Goal: Check status: Check status

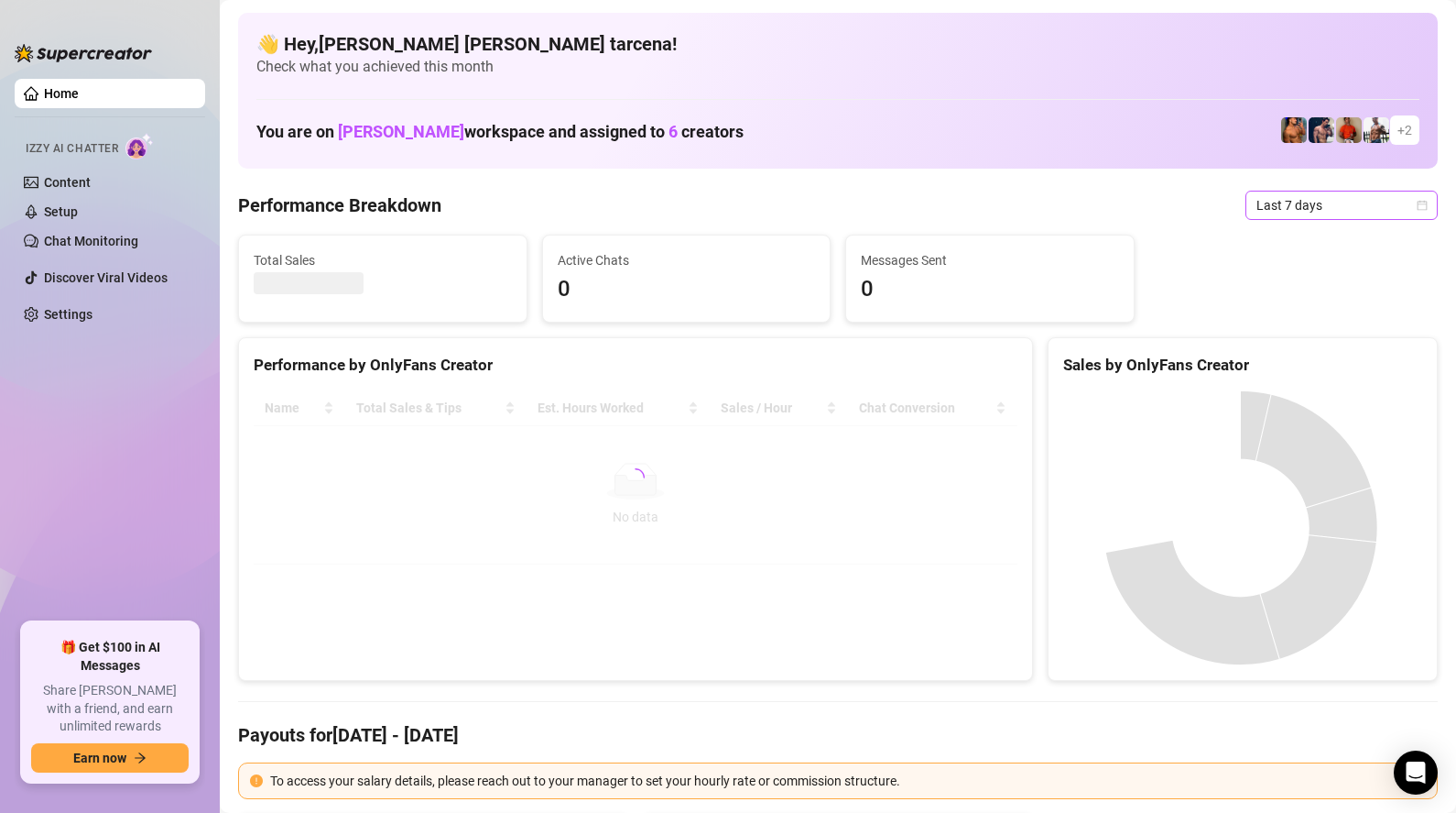
click at [1311, 213] on span "Last 7 days" at bounding box center [1341, 205] width 170 height 28
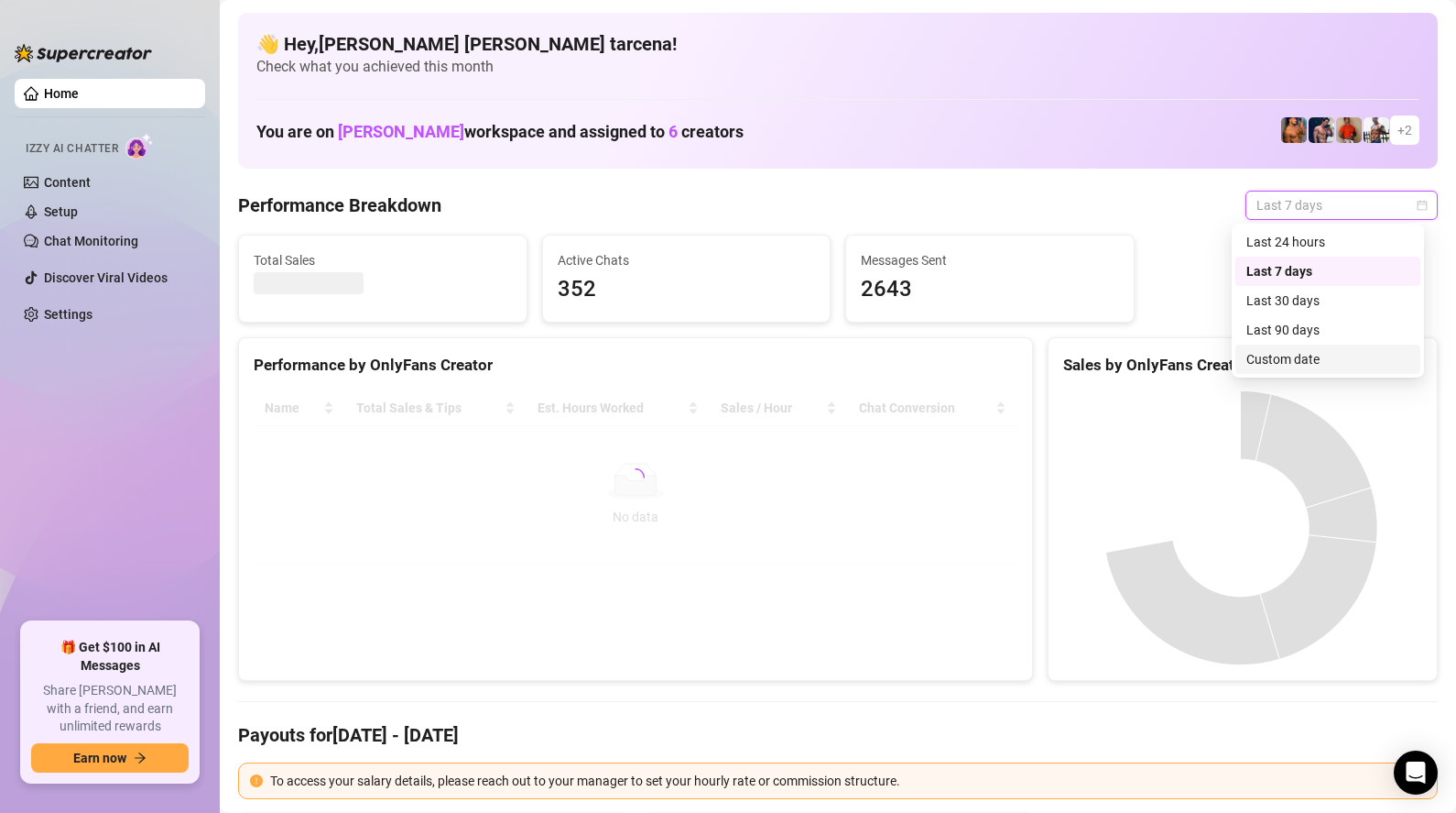
click at [1293, 363] on div "Custom date" at bounding box center [1327, 358] width 163 height 20
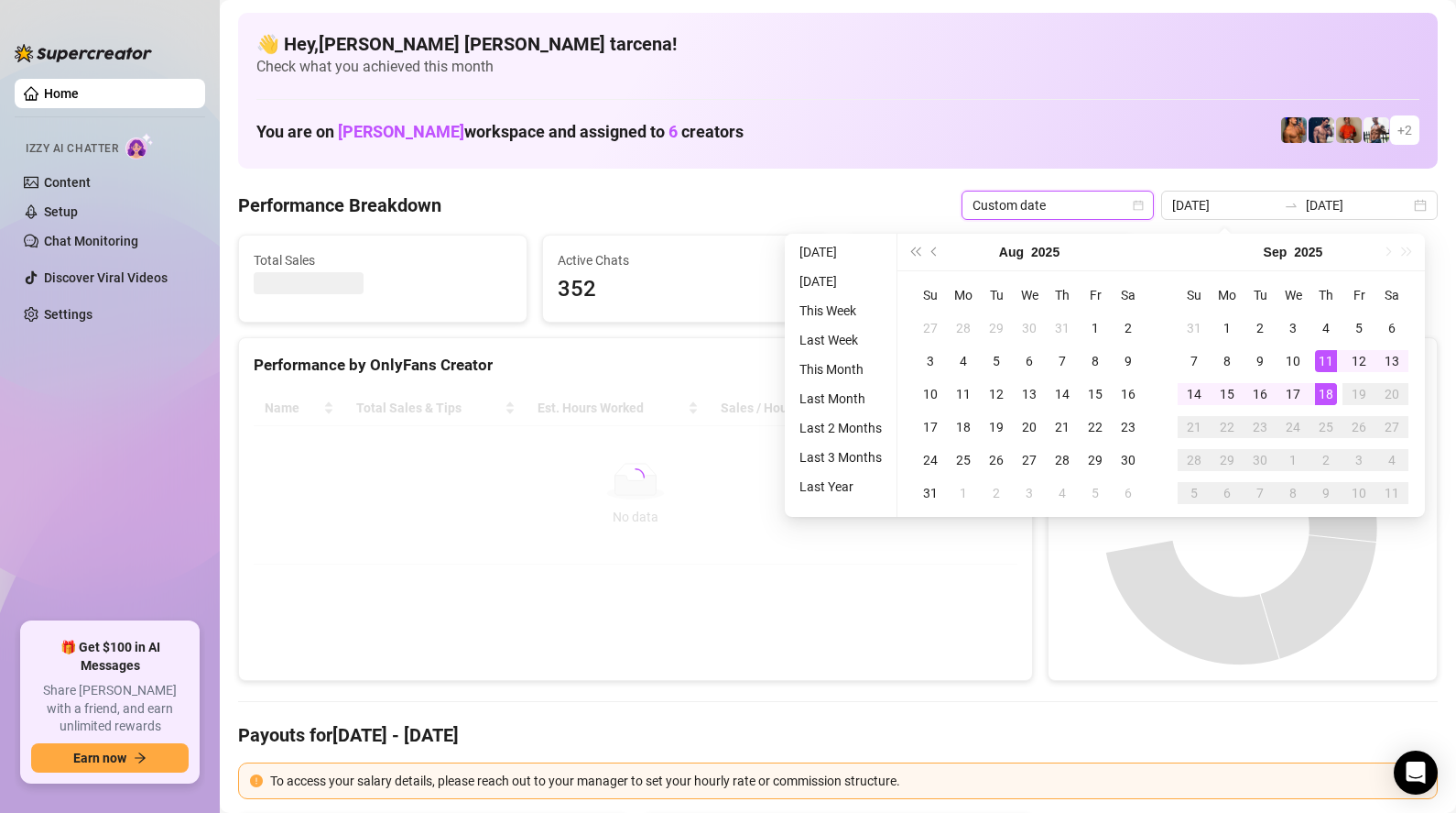
type input "[DATE]"
click at [1329, 392] on div "18" at bounding box center [1326, 394] width 22 height 22
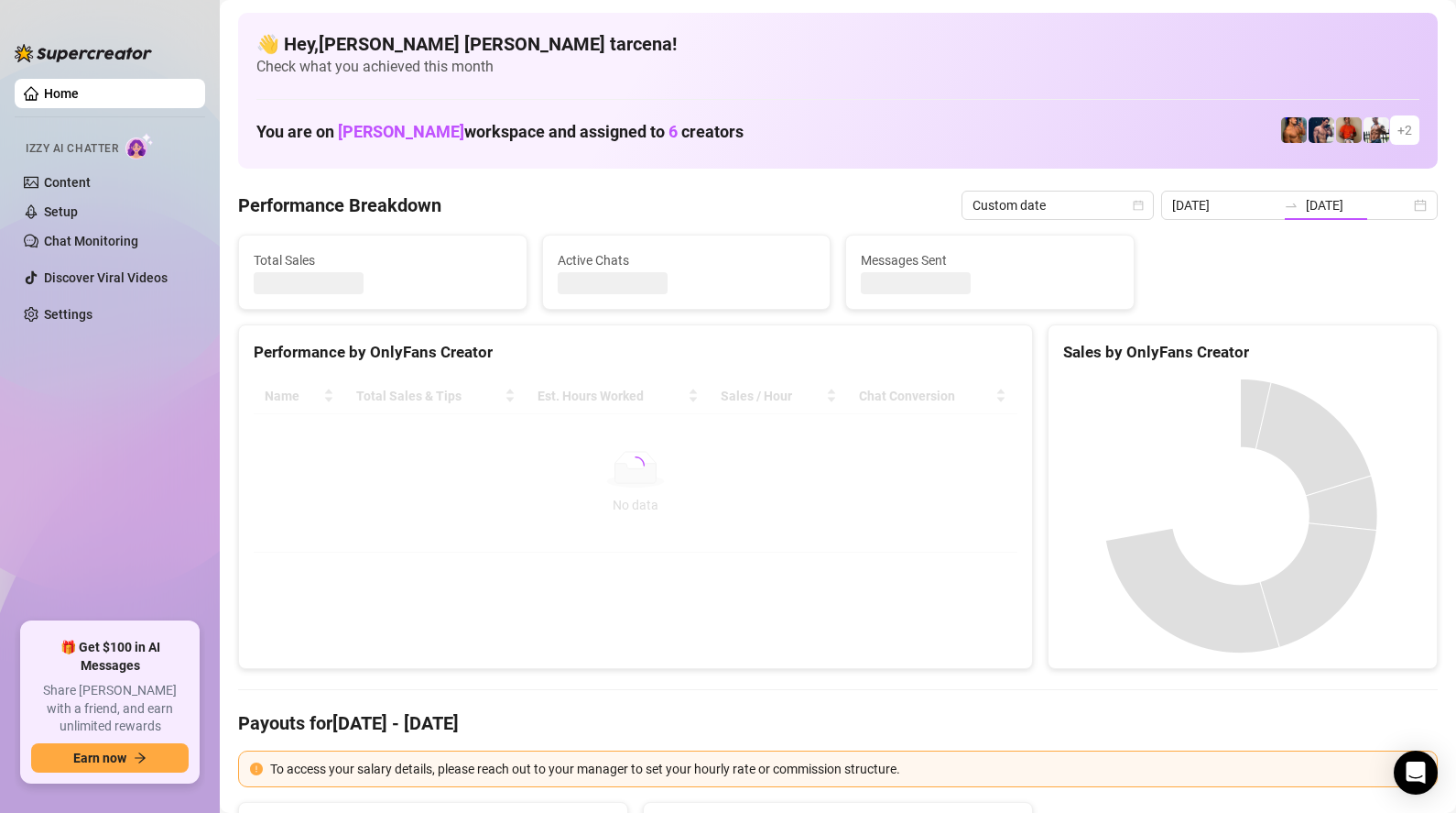
type input "[DATE]"
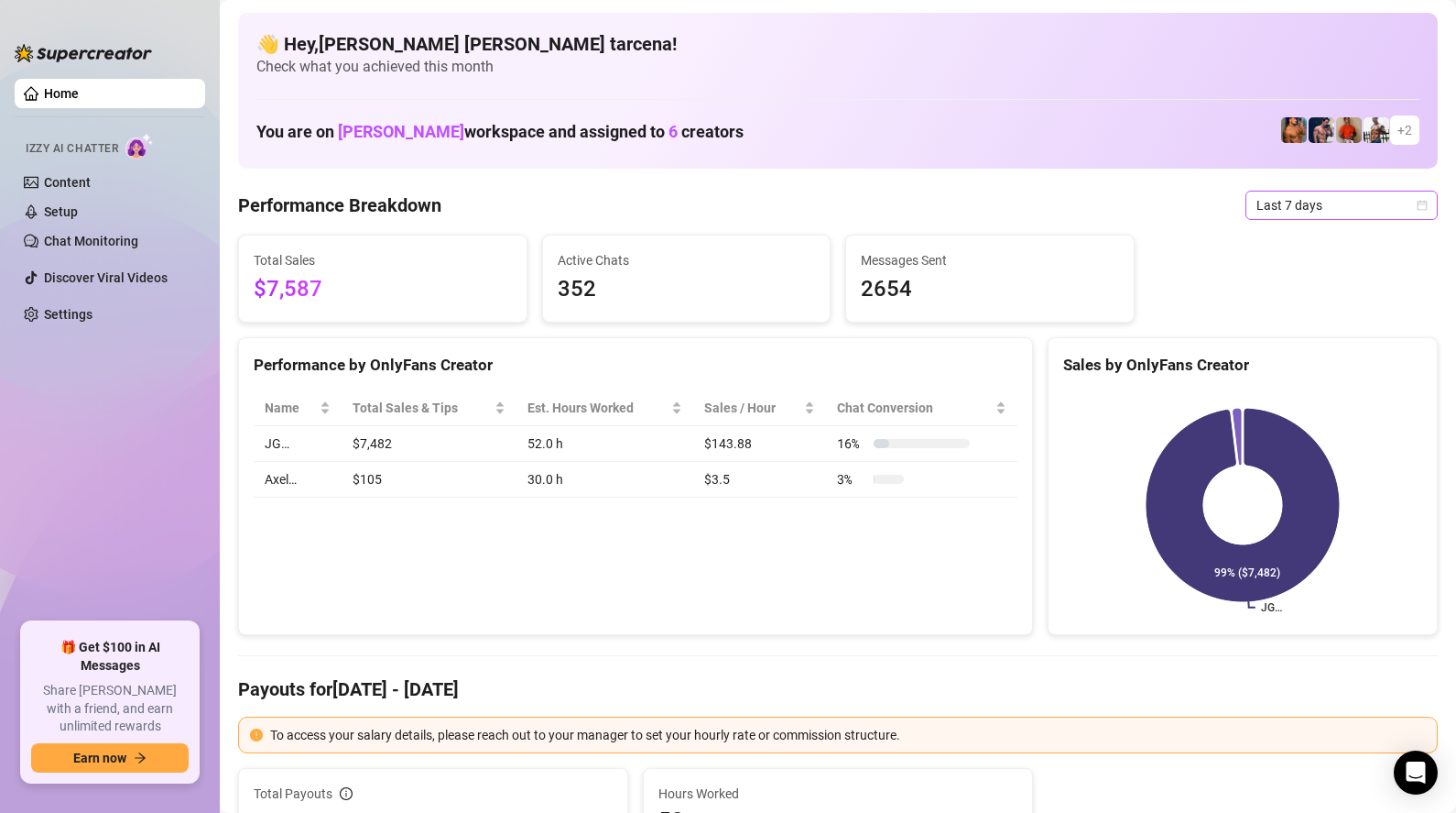
click at [1305, 210] on span "Last 7 days" at bounding box center [1341, 205] width 170 height 28
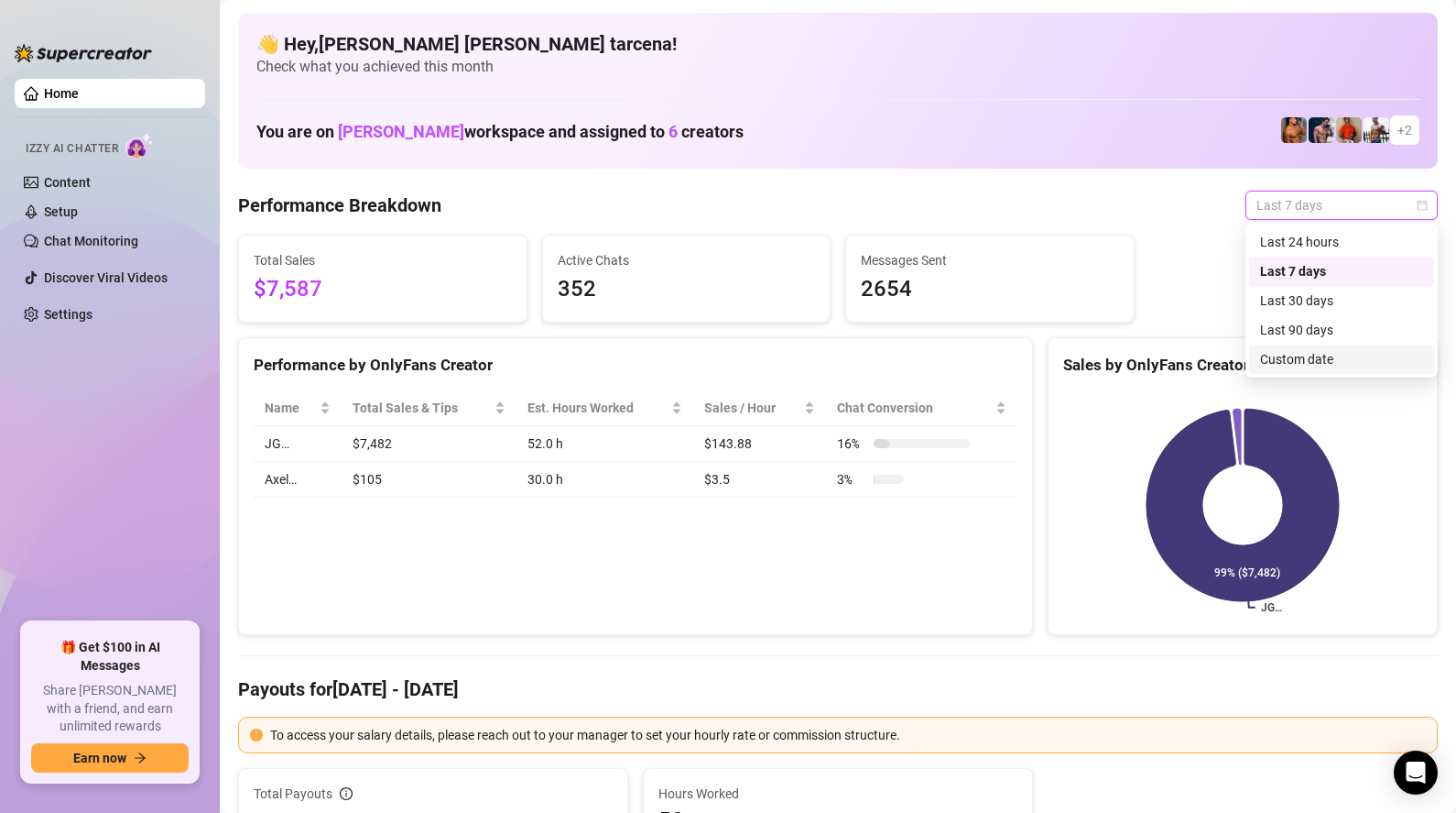
click at [1312, 362] on div "Custom date" at bounding box center [1341, 358] width 163 height 20
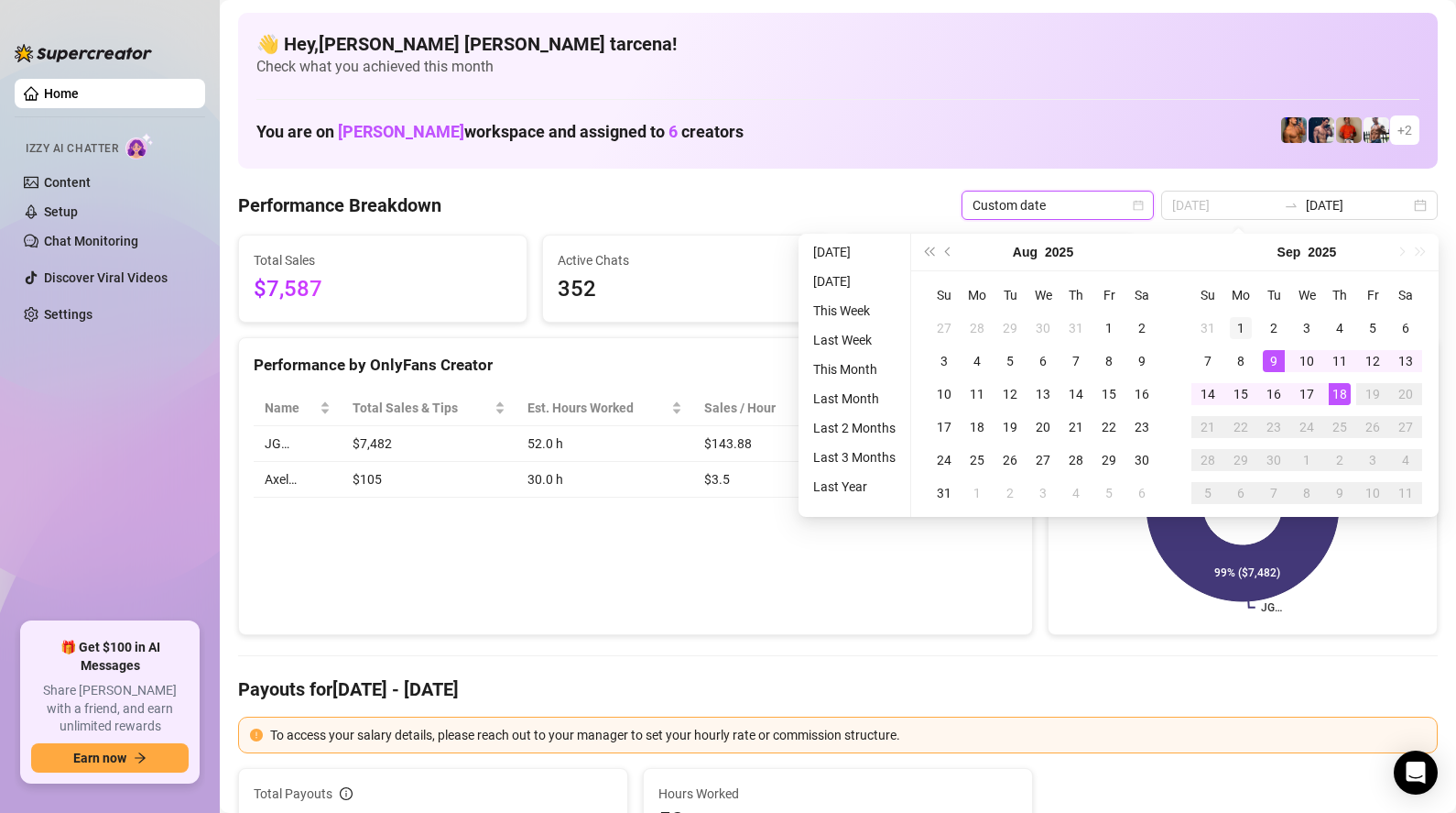
type input "2025-09-01"
click at [1247, 331] on div "1" at bounding box center [1240, 328] width 22 height 22
type input "[DATE]"
click at [1350, 390] on td "18" at bounding box center [1339, 394] width 33 height 33
type input "2025-09-01"
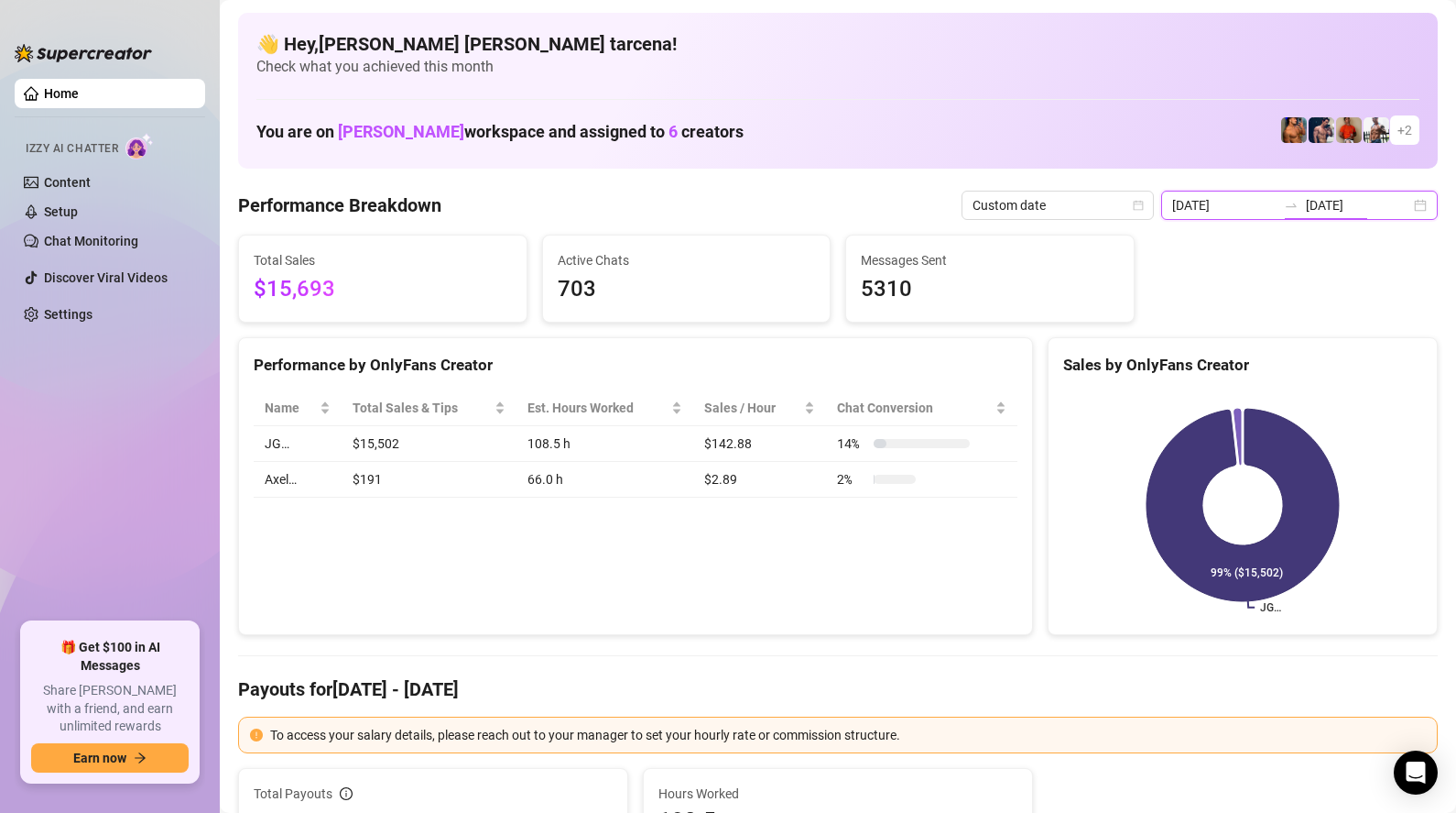
click at [1350, 203] on input "[DATE]" at bounding box center [1358, 205] width 104 height 20
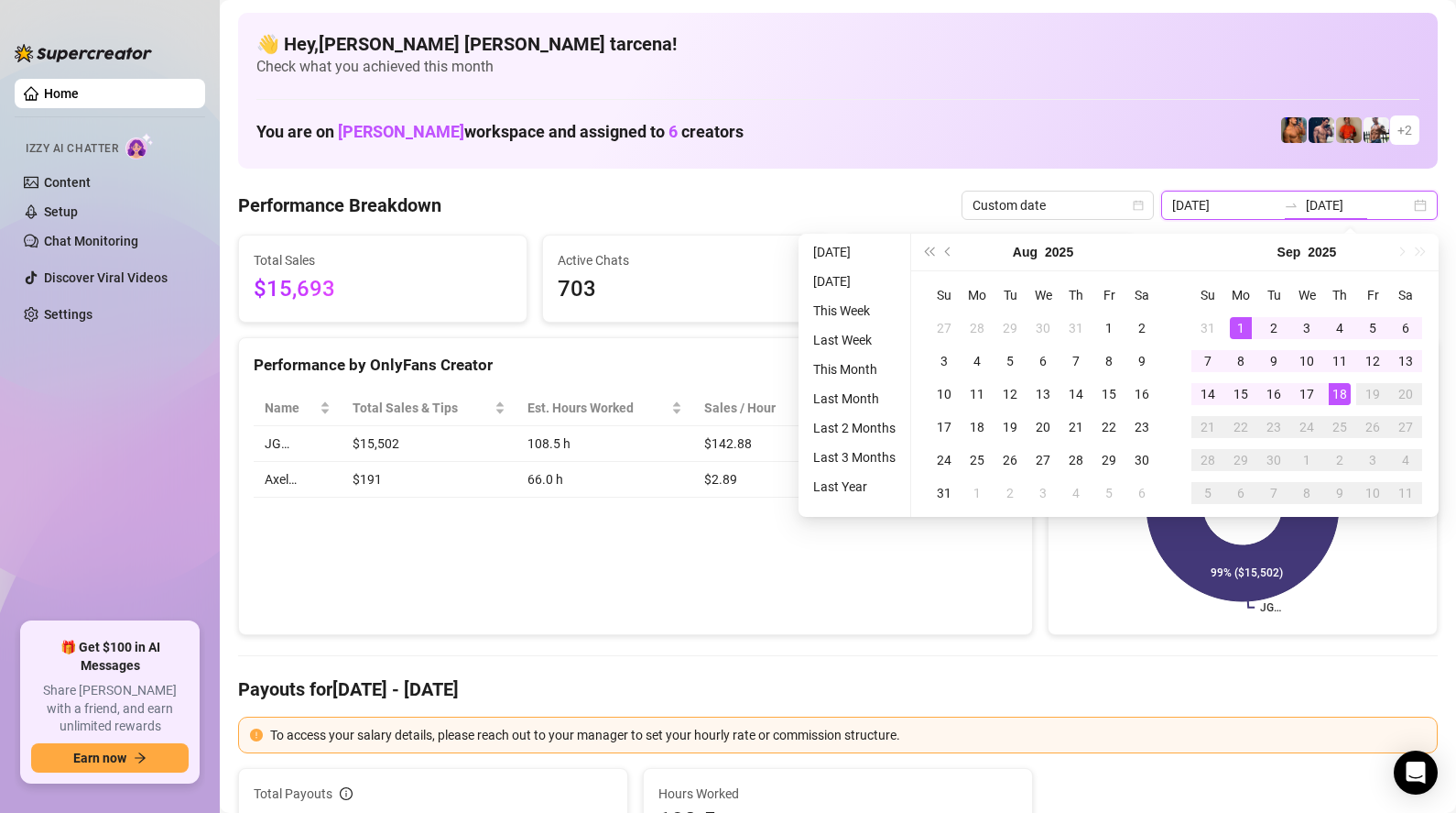
type input "[DATE]"
click at [1341, 389] on div "18" at bounding box center [1339, 394] width 22 height 22
type input "[DATE]"
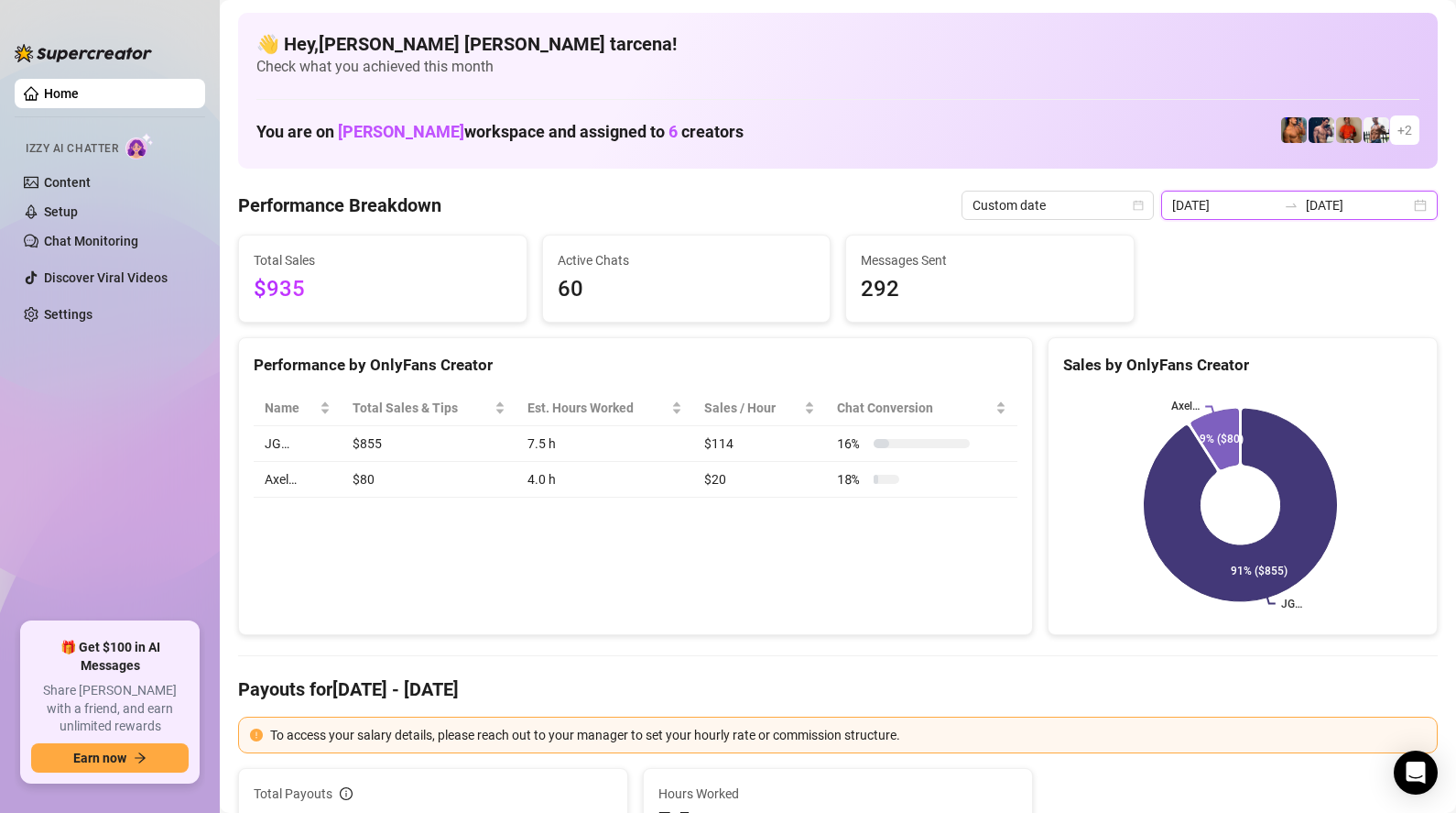
click at [1257, 211] on input "[DATE]" at bounding box center [1224, 205] width 104 height 20
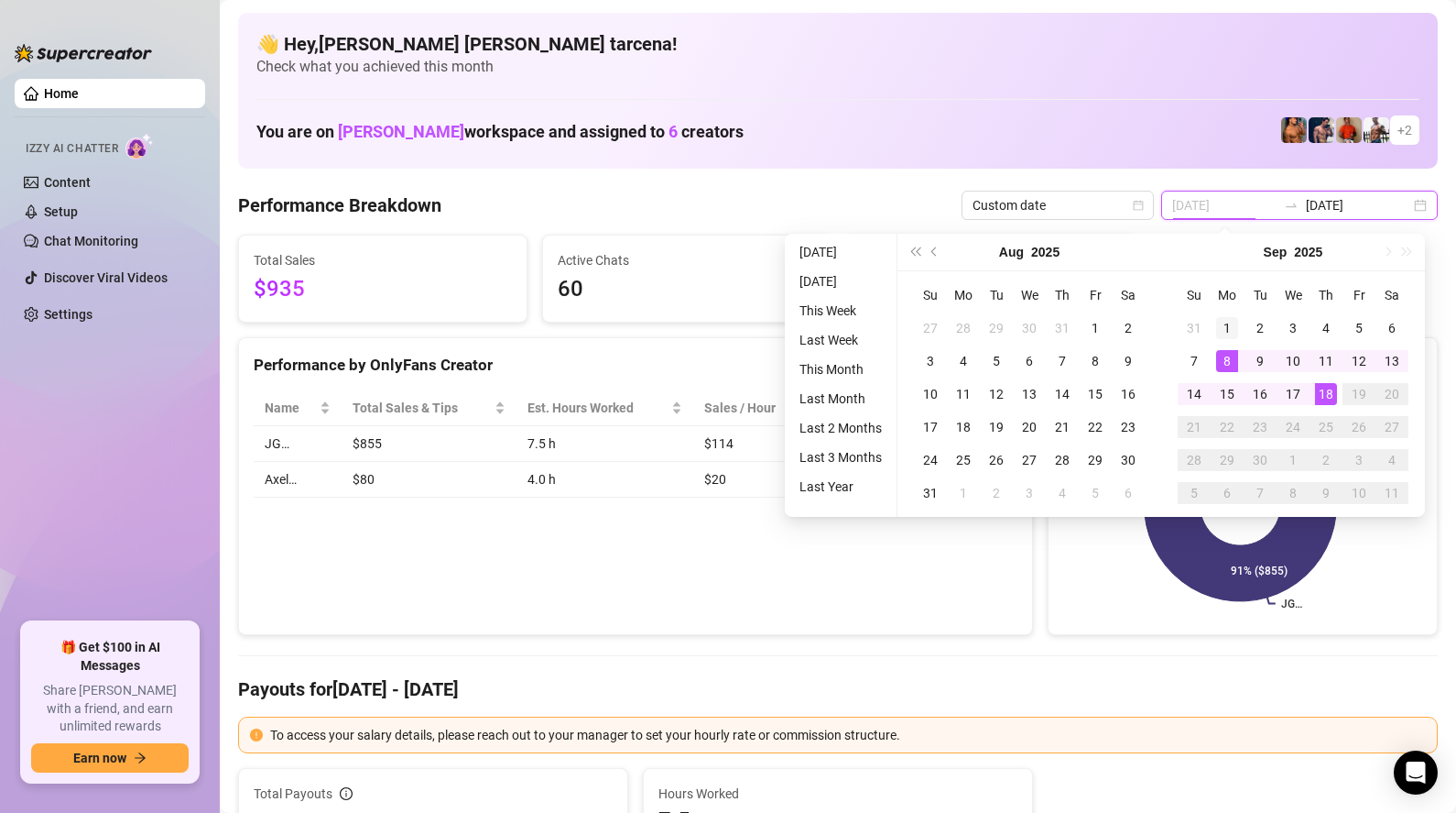
type input "2025-09-01"
click at [1234, 325] on div "1" at bounding box center [1227, 328] width 22 height 22
type input "[DATE]"
click at [1328, 399] on div "18" at bounding box center [1326, 394] width 22 height 22
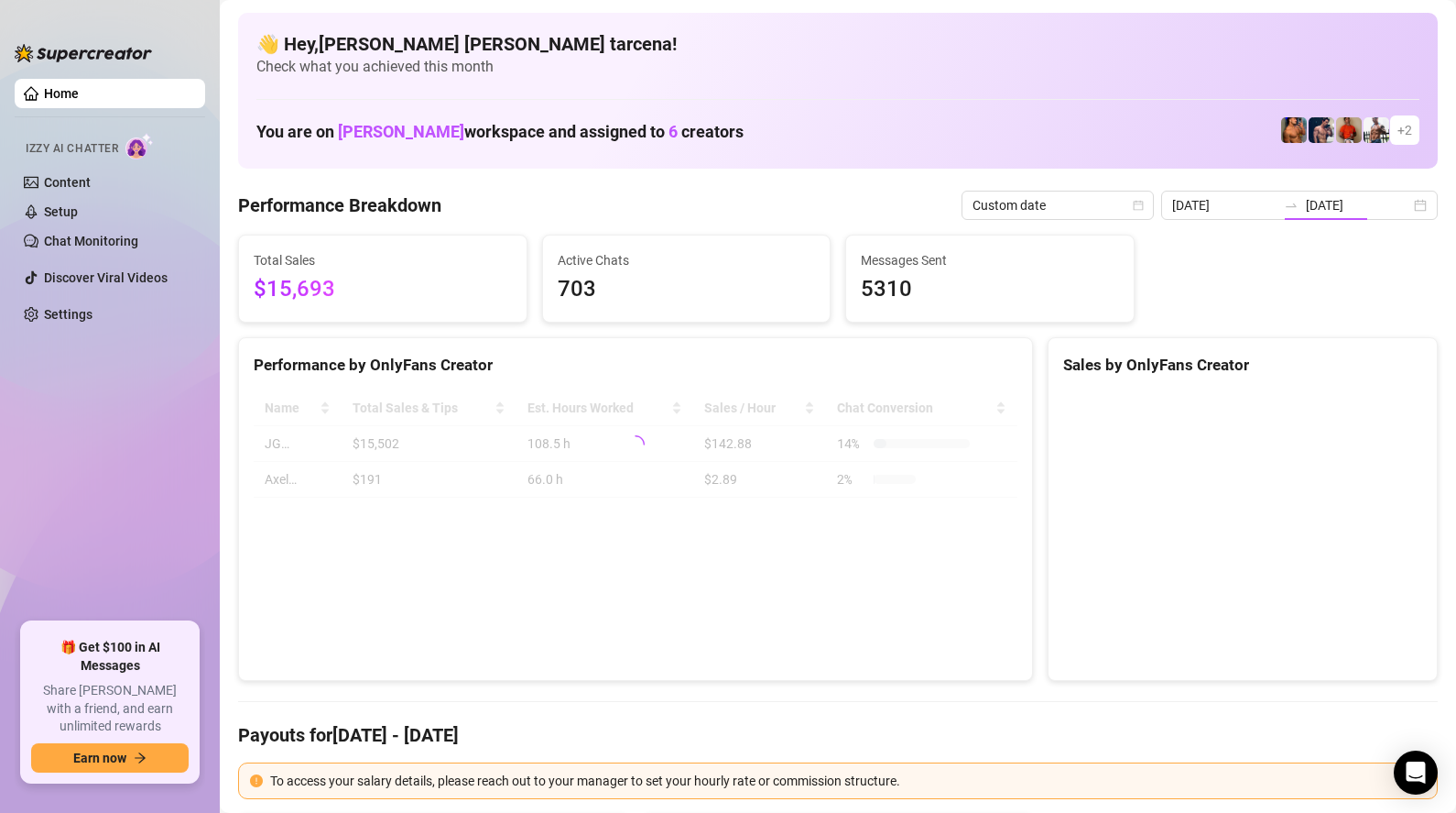
type input "2025-09-01"
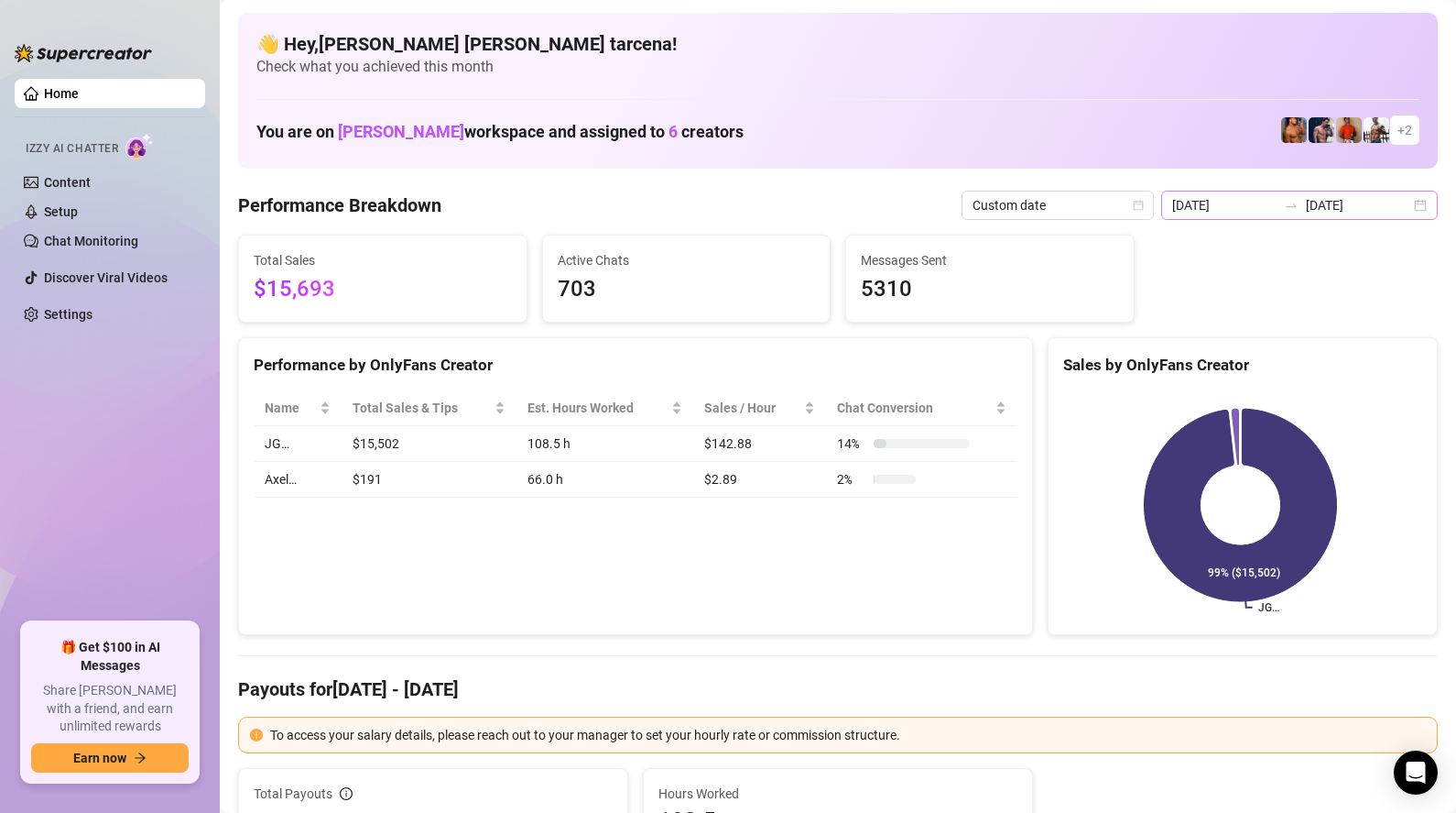
click at [1365, 219] on div "2025-09-01 2025-09-18" at bounding box center [1299, 205] width 276 height 29
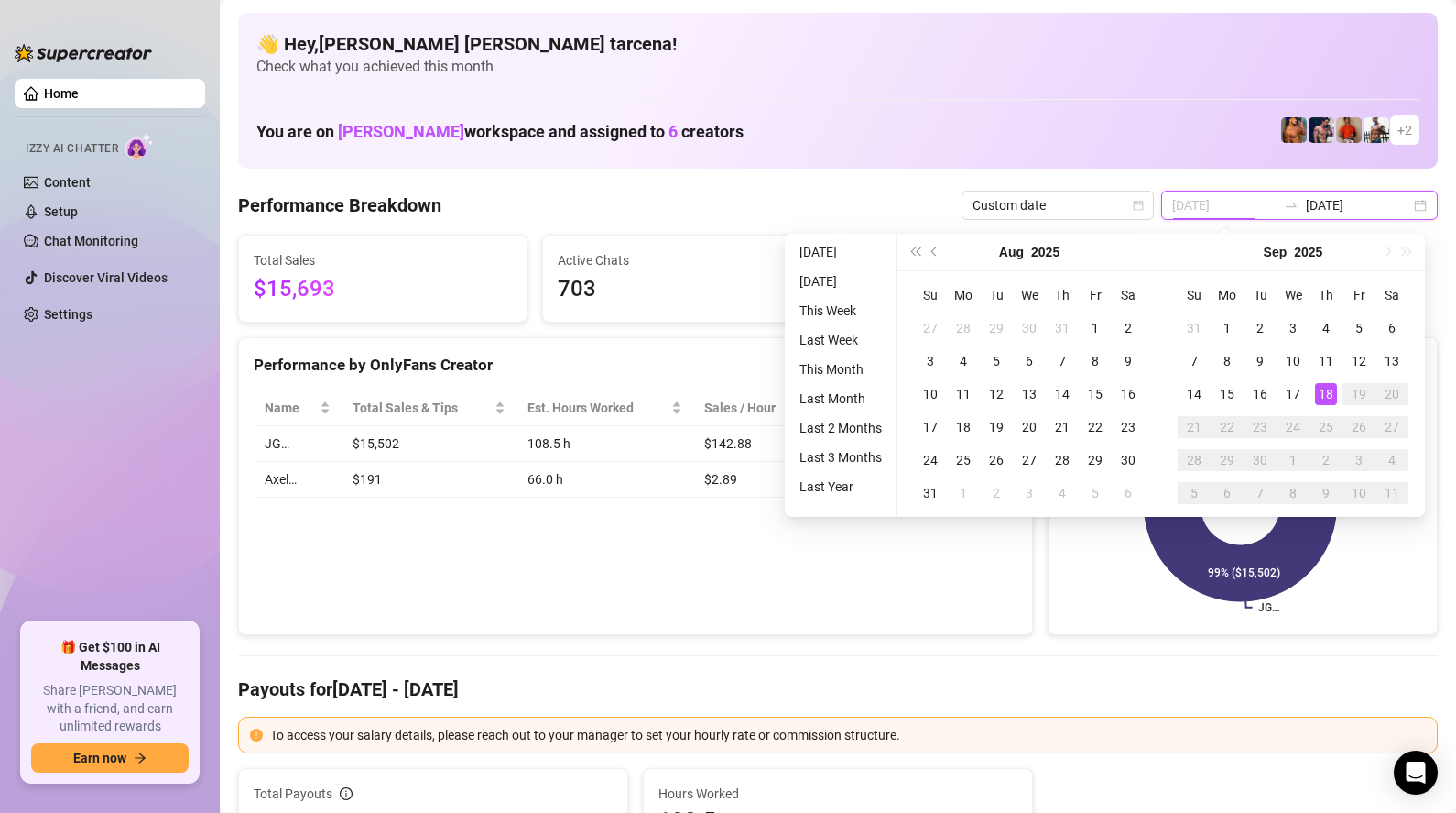
type input "[DATE]"
drag, startPoint x: 1334, startPoint y: 393, endPoint x: 1036, endPoint y: 585, distance: 354.5
click at [1333, 393] on div "18" at bounding box center [1326, 394] width 22 height 22
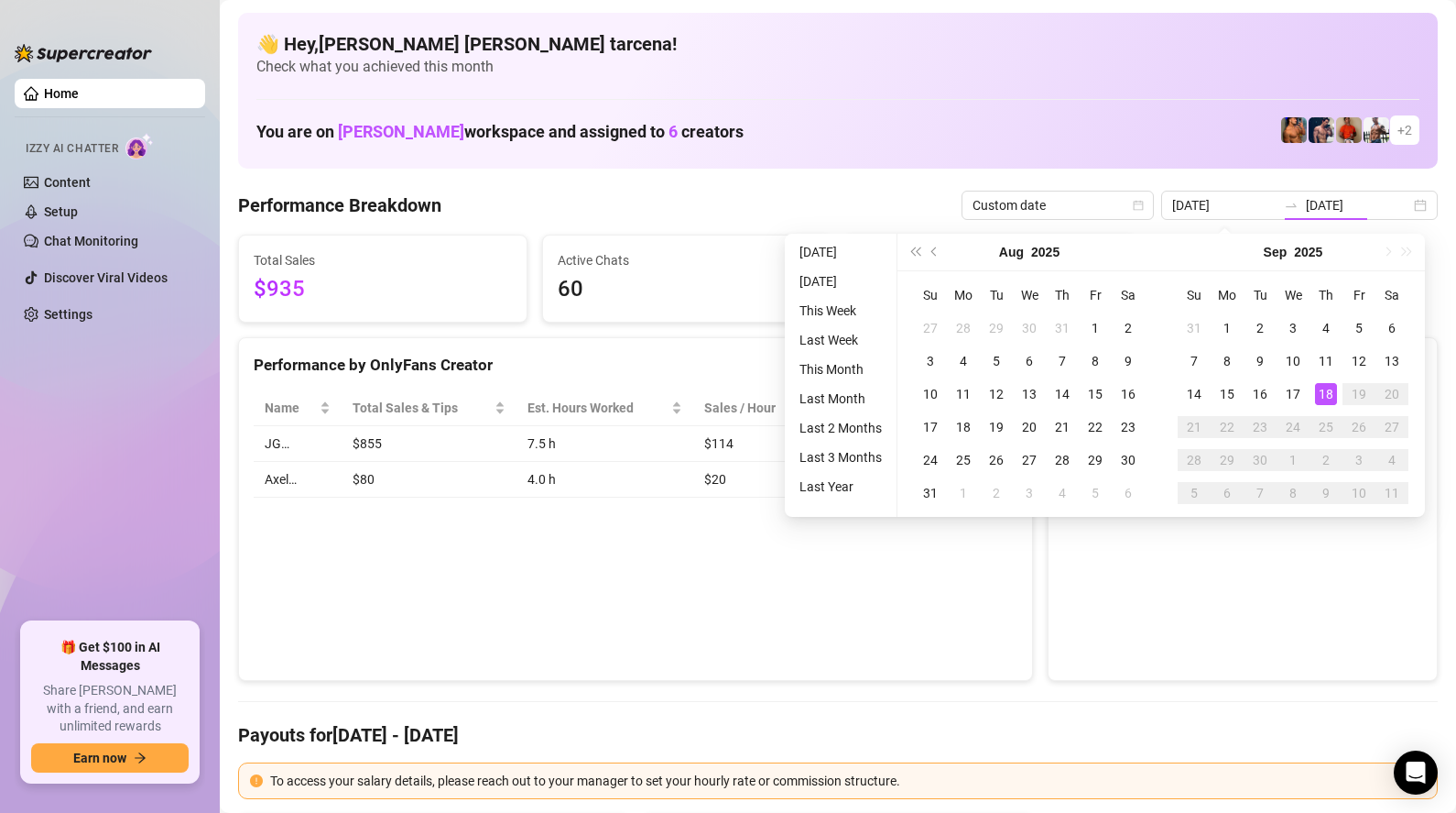
type input "[DATE]"
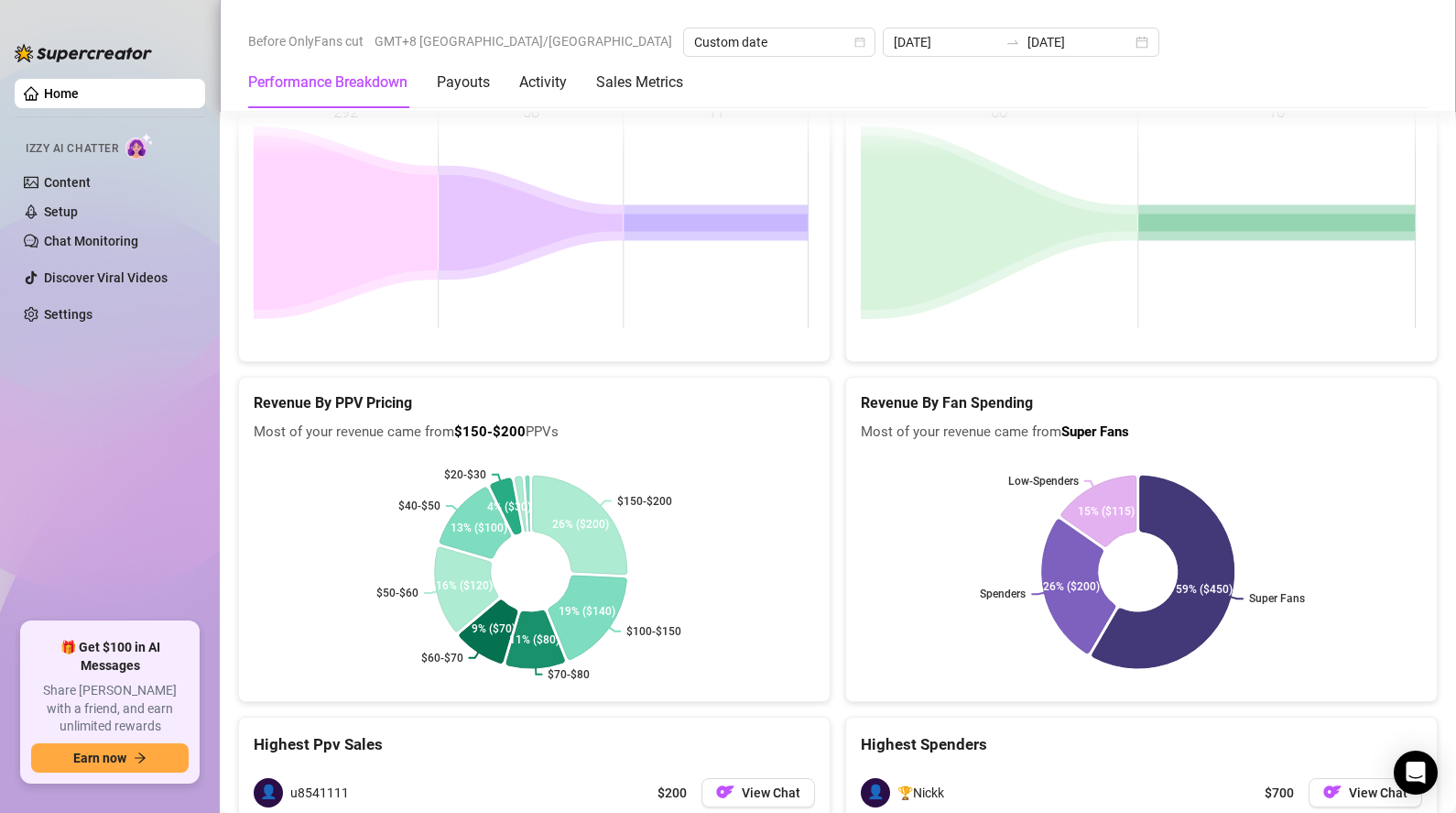
scroll to position [2159, 0]
